Goal: Entertainment & Leisure: Consume media (video, audio)

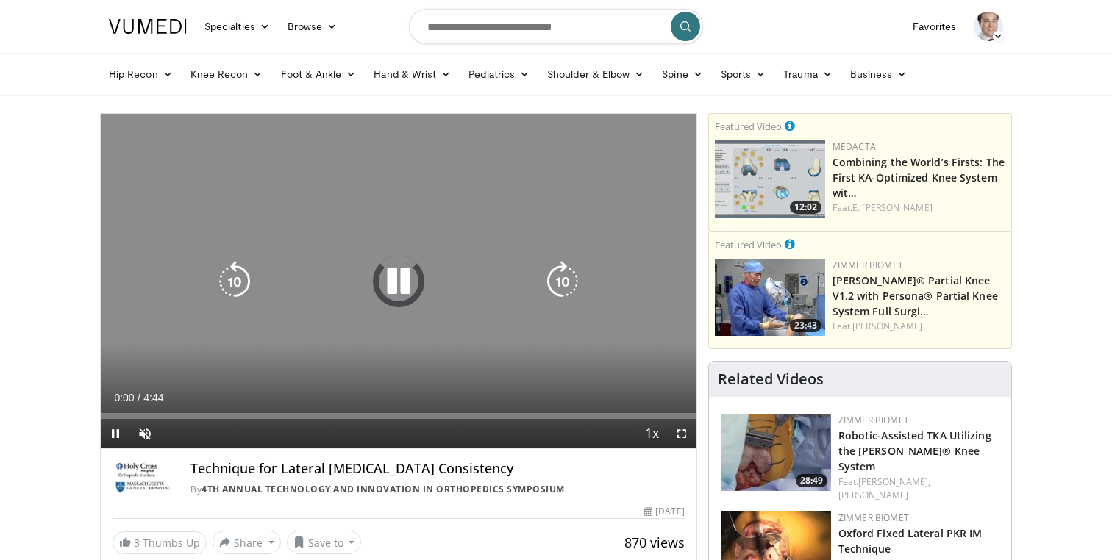
click at [395, 282] on icon "Video Player" at bounding box center [398, 281] width 41 height 41
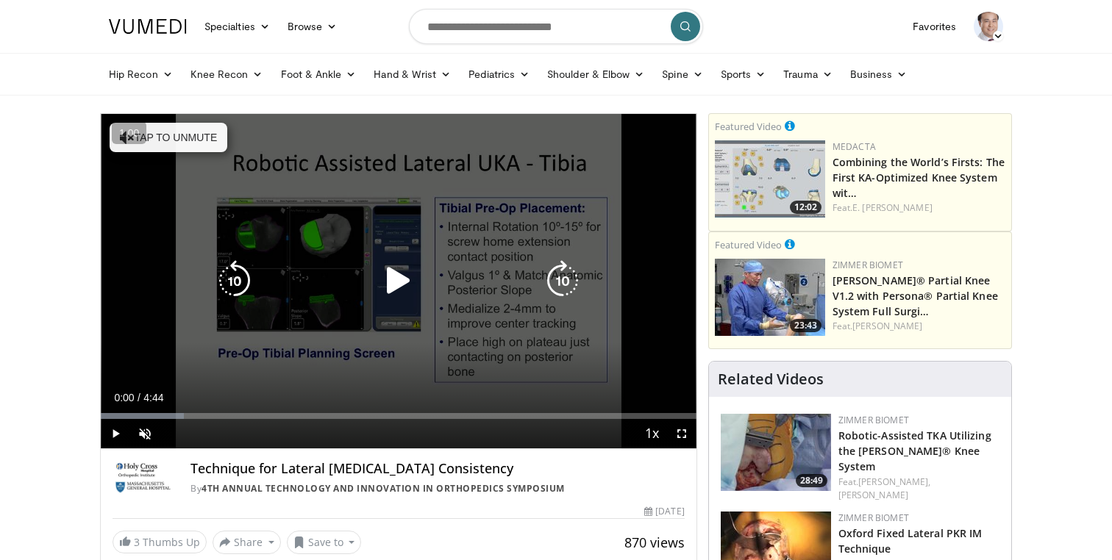
click at [406, 281] on icon "Video Player" at bounding box center [398, 280] width 41 height 41
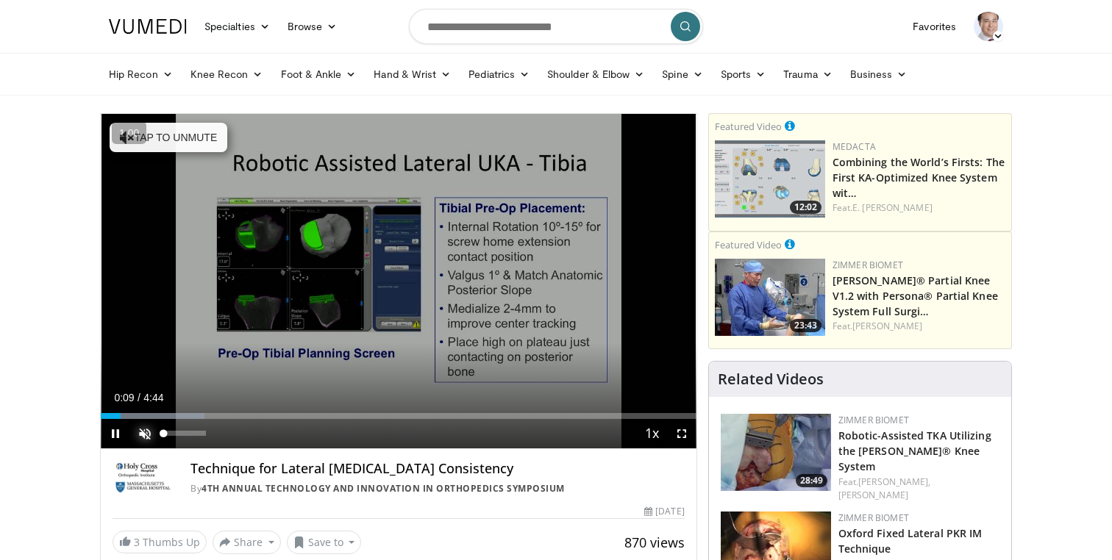
click at [150, 434] on span "Video Player" at bounding box center [144, 433] width 29 height 29
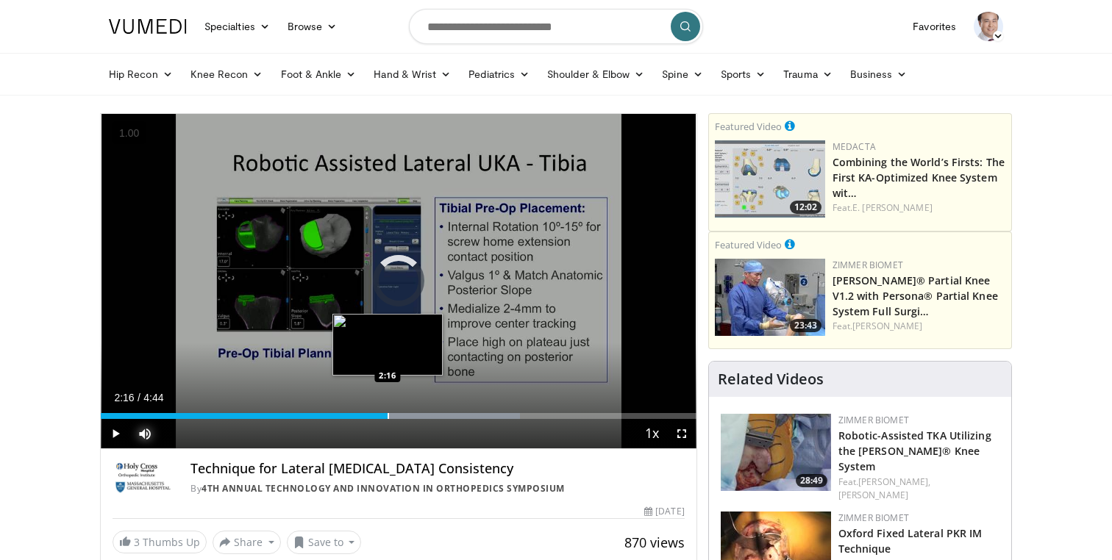
click at [388, 414] on div "Progress Bar" at bounding box center [388, 416] width 1 height 6
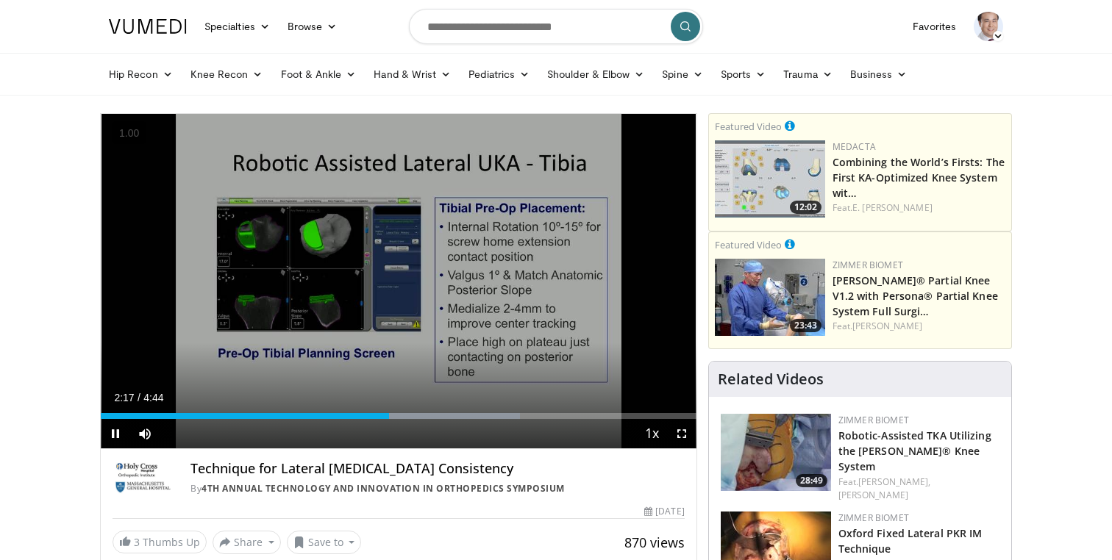
click at [368, 419] on div "Current Time 2:17 / Duration 4:44 Pause Skip Backward Skip Forward Mute 100% Lo…" at bounding box center [399, 433] width 596 height 29
click at [333, 421] on div "Current Time 2:18 / Duration 4:44 Pause Skip Backward Skip Forward Mute 100% Lo…" at bounding box center [399, 433] width 596 height 29
click at [313, 413] on div "Loaded : 73.30% 2:19 1:41" at bounding box center [399, 412] width 596 height 14
click at [115, 434] on span "Video Player" at bounding box center [115, 433] width 29 height 29
click at [118, 434] on span "Video Player" at bounding box center [115, 433] width 29 height 29
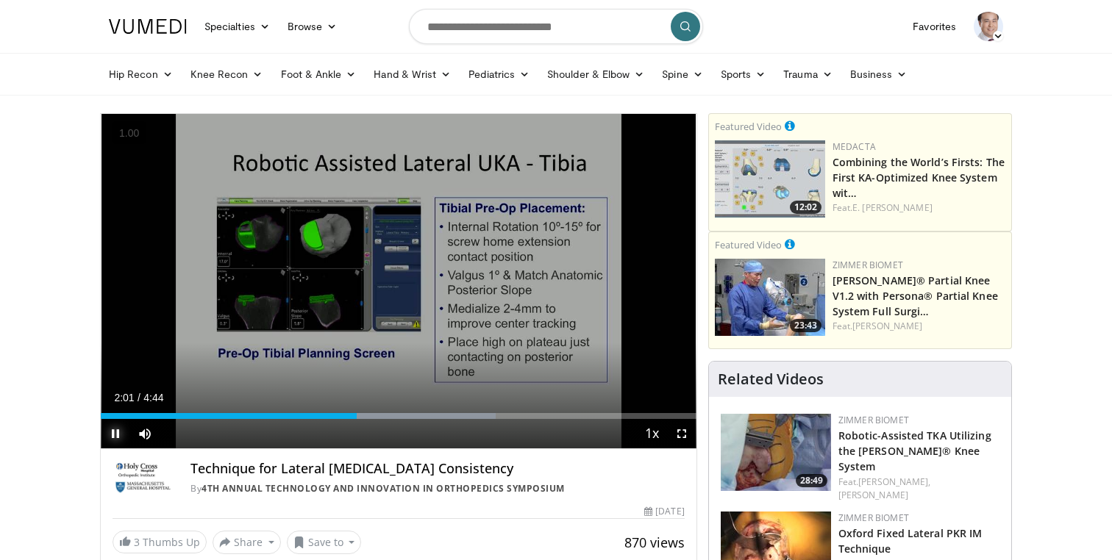
click at [117, 438] on span "Video Player" at bounding box center [115, 433] width 29 height 29
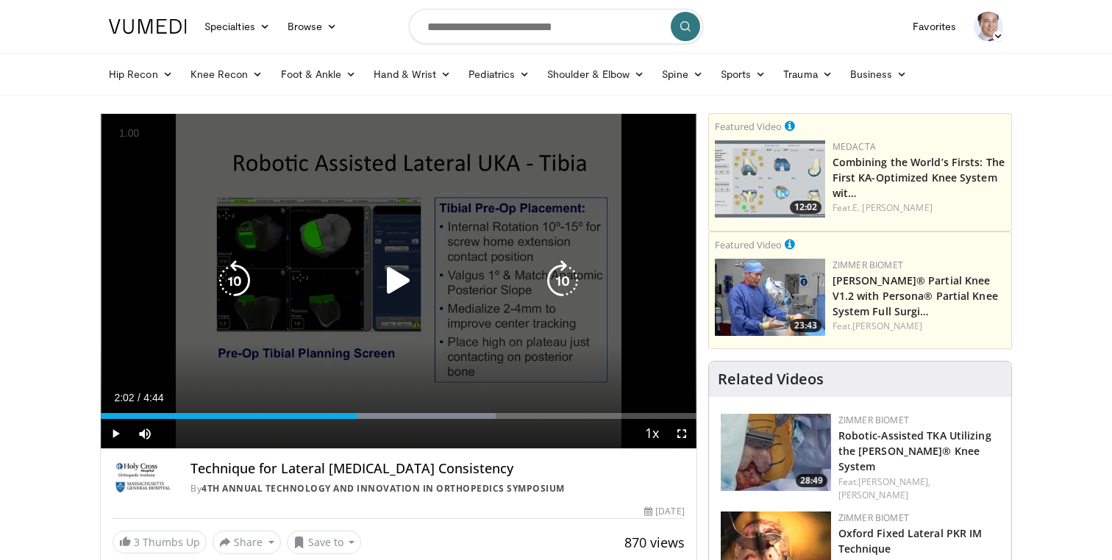
click at [396, 282] on icon "Video Player" at bounding box center [398, 280] width 41 height 41
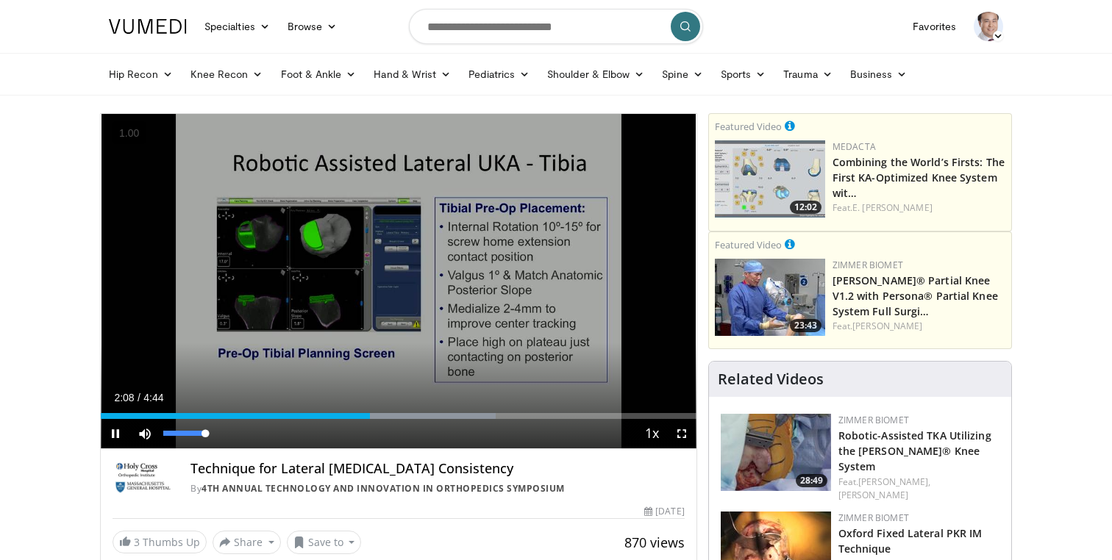
drag, startPoint x: 205, startPoint y: 433, endPoint x: 221, endPoint y: 433, distance: 15.4
click at [221, 433] on div "Mute 100%" at bounding box center [181, 433] width 103 height 29
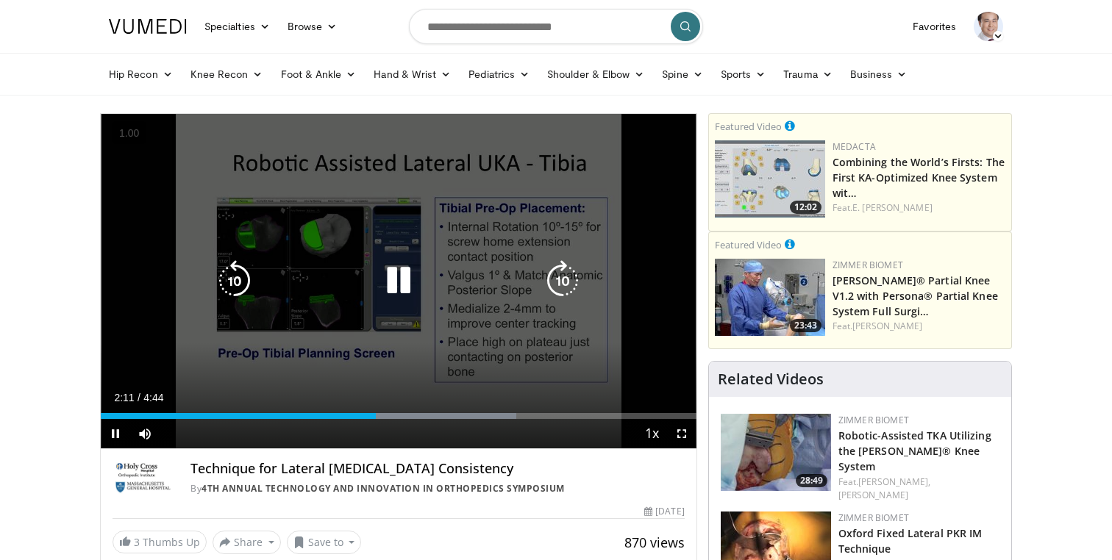
click at [394, 291] on icon "Video Player" at bounding box center [398, 280] width 41 height 41
click at [401, 276] on icon "Video Player" at bounding box center [398, 280] width 41 height 41
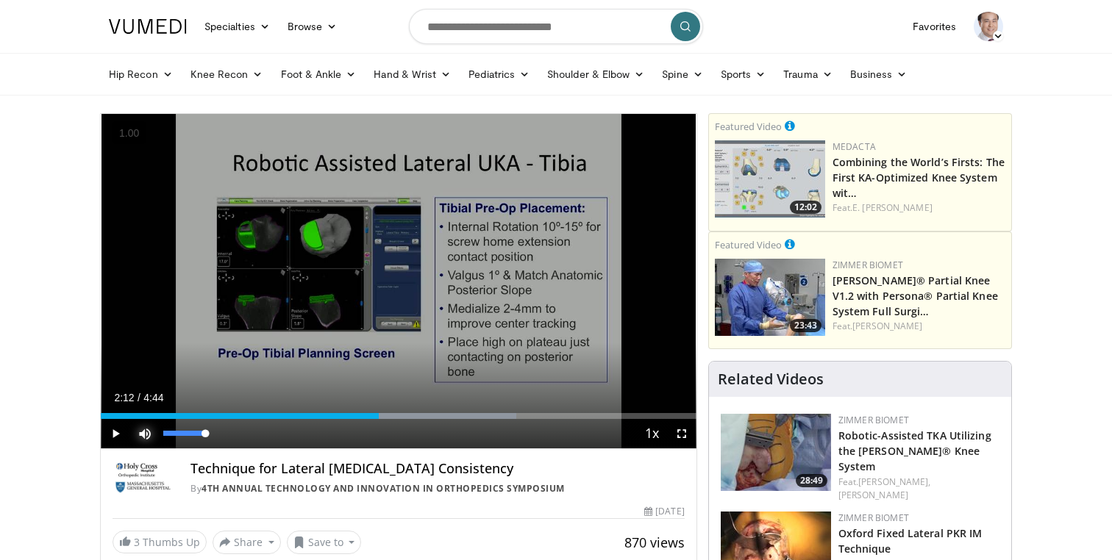
click at [144, 430] on span "Video Player" at bounding box center [144, 433] width 29 height 29
click at [144, 434] on span "Video Player" at bounding box center [144, 433] width 29 height 29
click at [118, 434] on span "Video Player" at bounding box center [115, 433] width 29 height 29
click at [116, 433] on span "Video Player" at bounding box center [115, 433] width 29 height 29
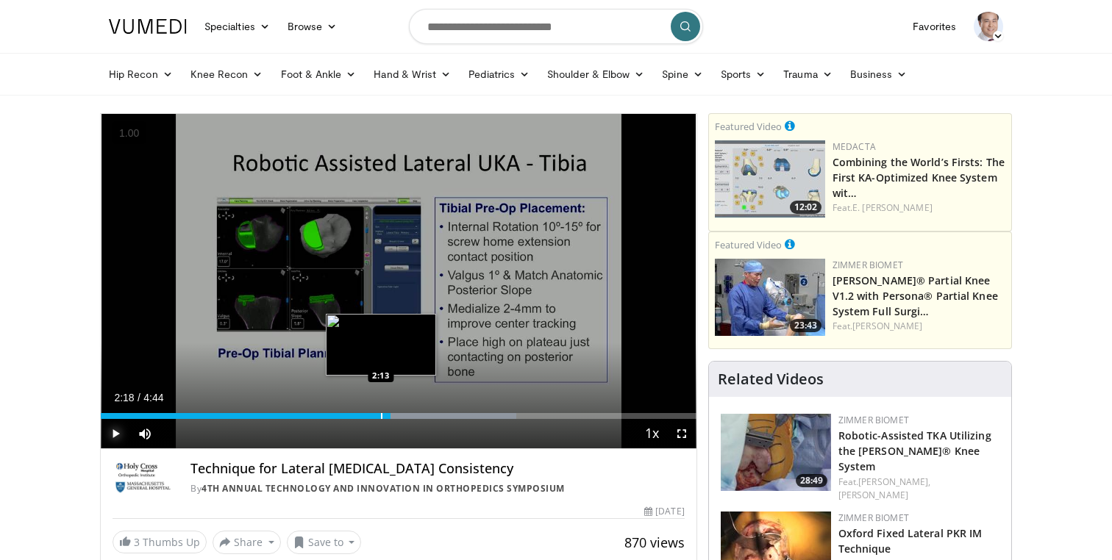
click at [378, 416] on div "Loaded : 69.81% 2:18 2:13" at bounding box center [399, 416] width 596 height 6
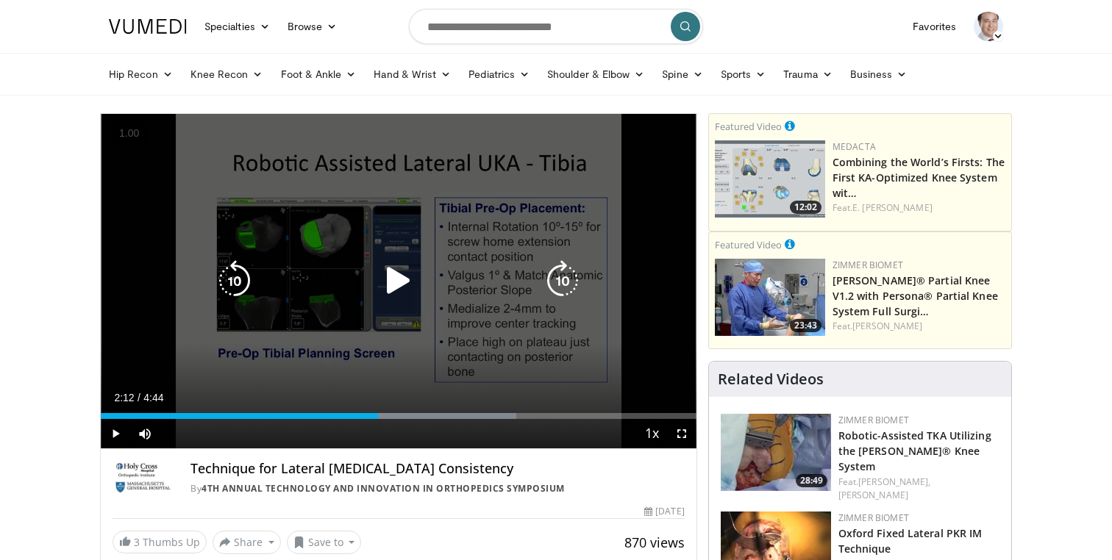
click at [389, 285] on icon "Video Player" at bounding box center [398, 280] width 41 height 41
click at [402, 276] on icon "Video Player" at bounding box center [398, 280] width 41 height 41
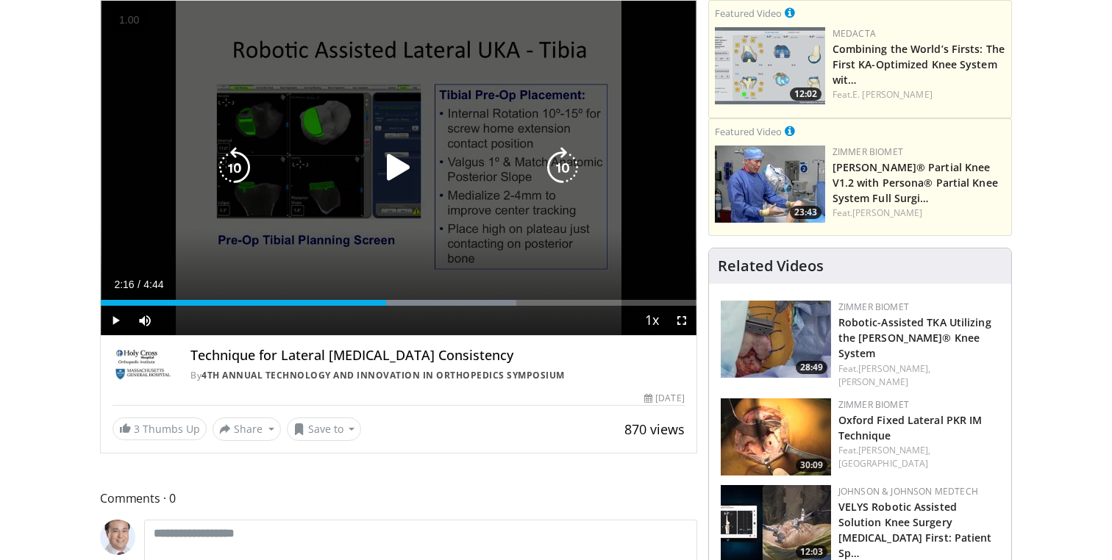
scroll to position [114, 0]
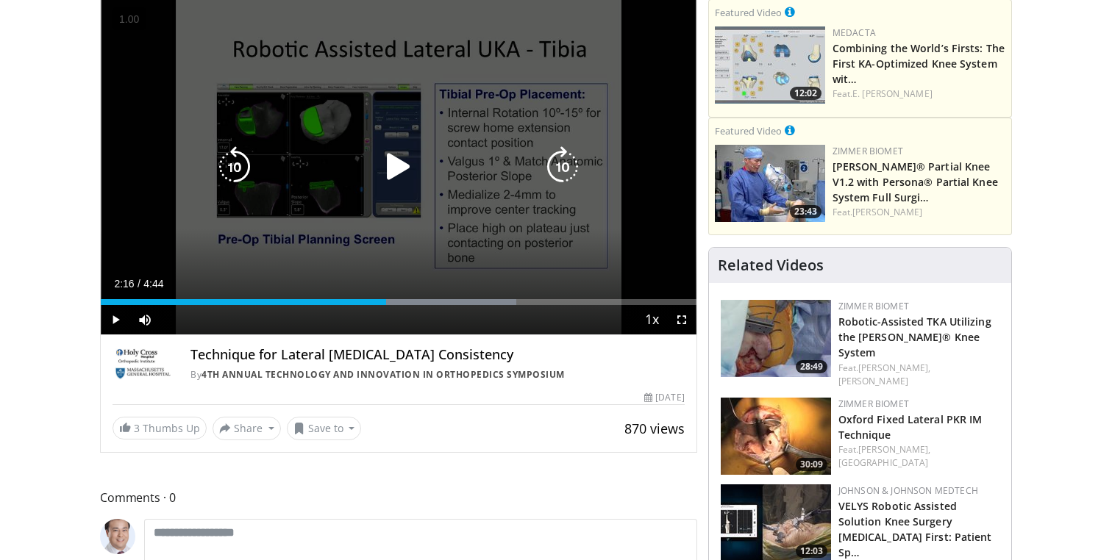
click at [390, 171] on icon "Video Player" at bounding box center [398, 166] width 41 height 41
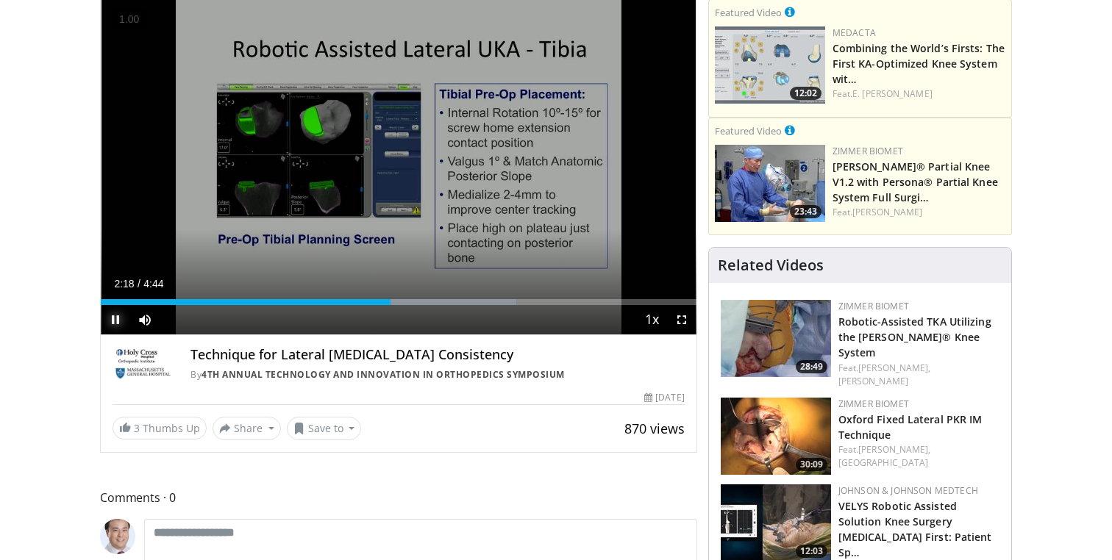
click at [118, 319] on span "Video Player" at bounding box center [115, 319] width 29 height 29
click at [117, 317] on span "Video Player" at bounding box center [115, 319] width 29 height 29
click at [118, 319] on span "Video Player" at bounding box center [115, 319] width 29 height 29
click at [115, 316] on span "Video Player" at bounding box center [115, 319] width 29 height 29
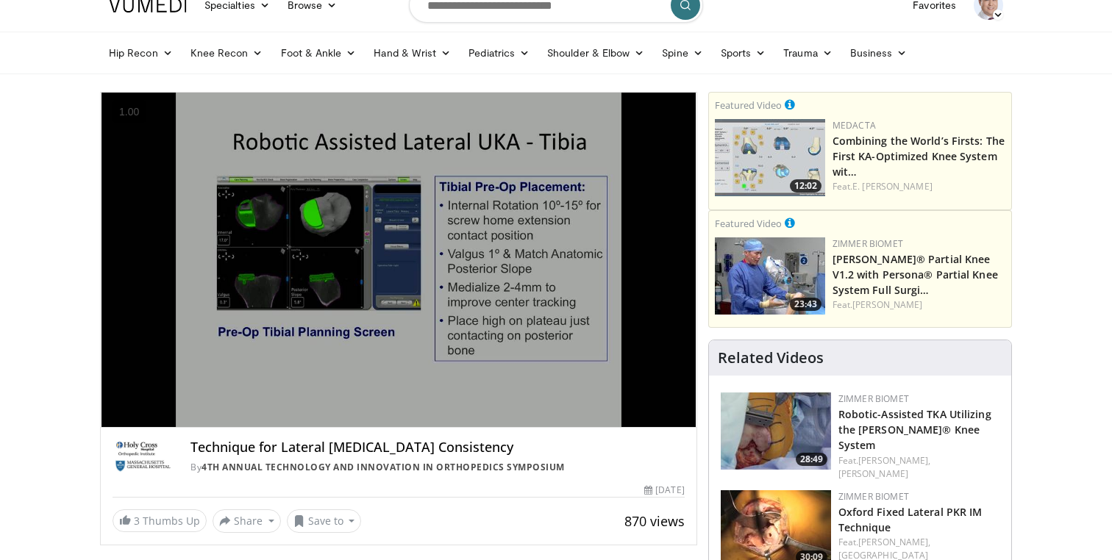
scroll to position [0, 0]
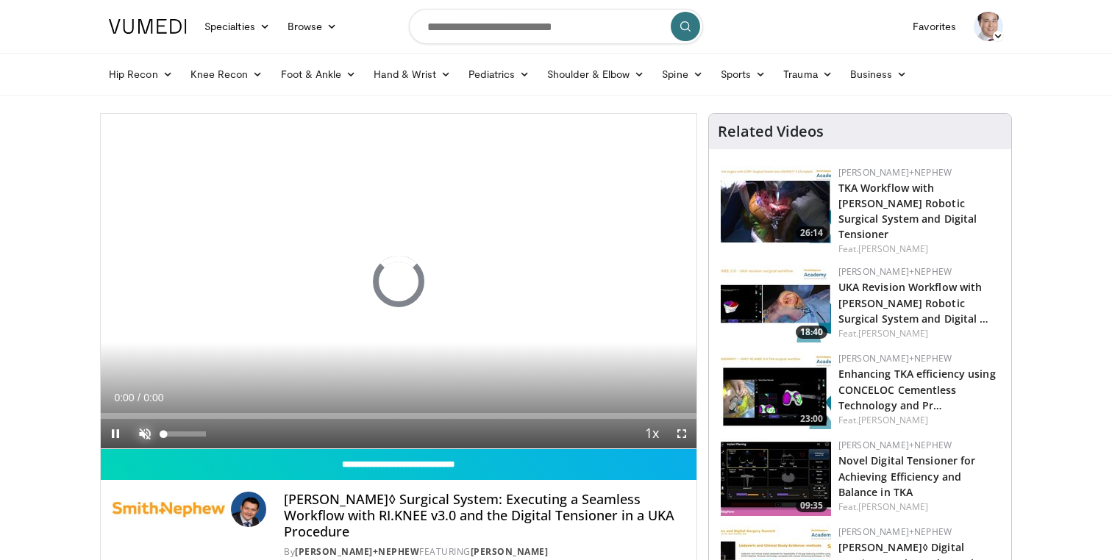
click at [146, 434] on span "Video Player" at bounding box center [144, 433] width 29 height 29
drag, startPoint x: 203, startPoint y: 435, endPoint x: 187, endPoint y: 436, distance: 16.2
click at [187, 436] on div "Volume Level" at bounding box center [175, 434] width 24 height 5
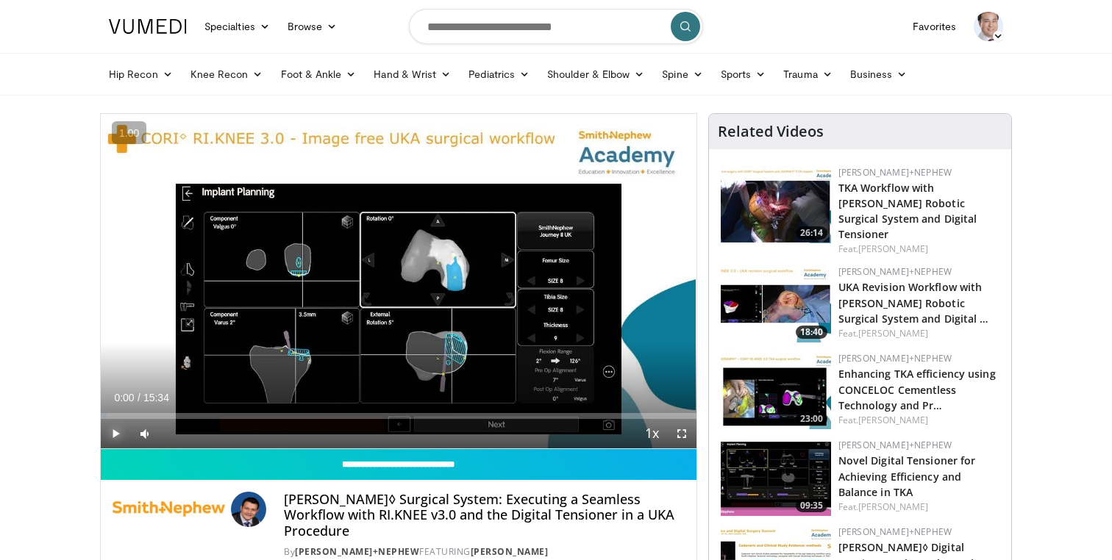
click at [121, 435] on span "Video Player" at bounding box center [115, 433] width 29 height 29
click at [182, 433] on div "Volume Level" at bounding box center [172, 433] width 19 height 5
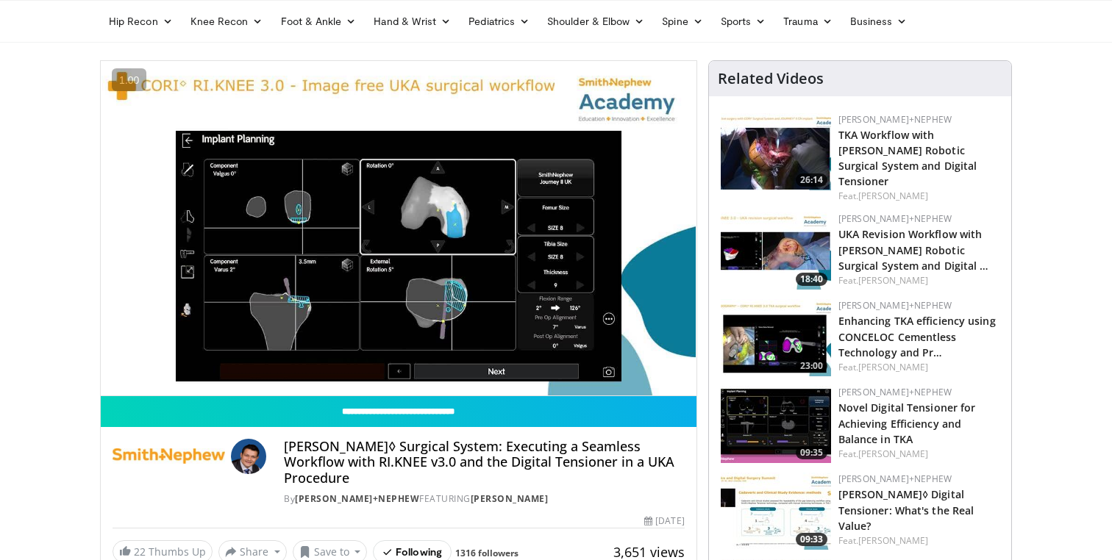
scroll to position [43, 0]
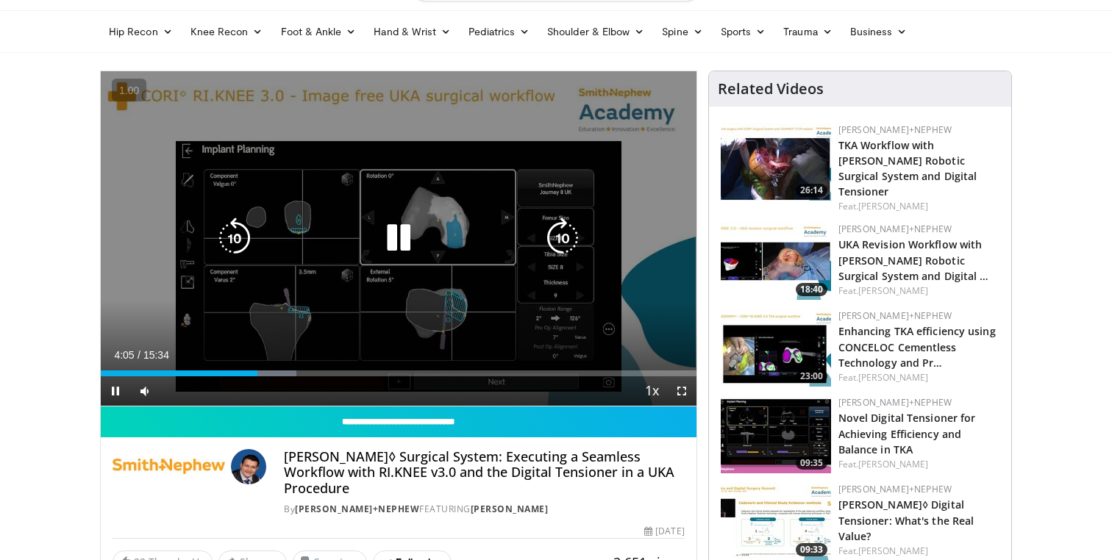
drag, startPoint x: 213, startPoint y: 391, endPoint x: 139, endPoint y: 392, distance: 73.6
click at [140, 392] on div "Current Time 4:05 / Duration 15:34 Pause Skip Backward Skip Forward Mute 46% Lo…" at bounding box center [399, 391] width 596 height 29
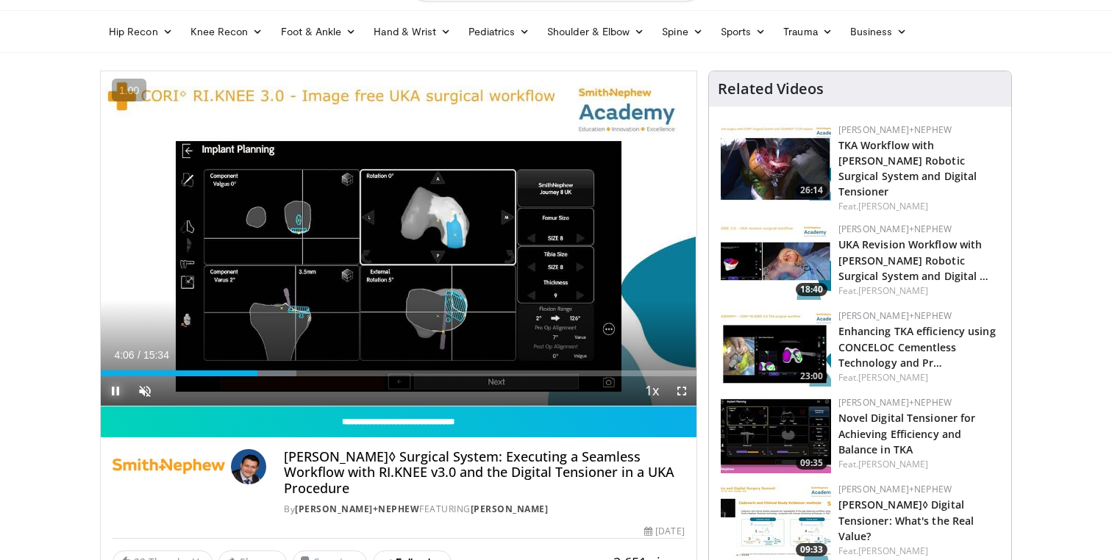
click at [108, 390] on span "Video Player" at bounding box center [115, 391] width 29 height 29
click at [179, 389] on div "18%" at bounding box center [184, 390] width 42 height 5
